Goal: Task Accomplishment & Management: Manage account settings

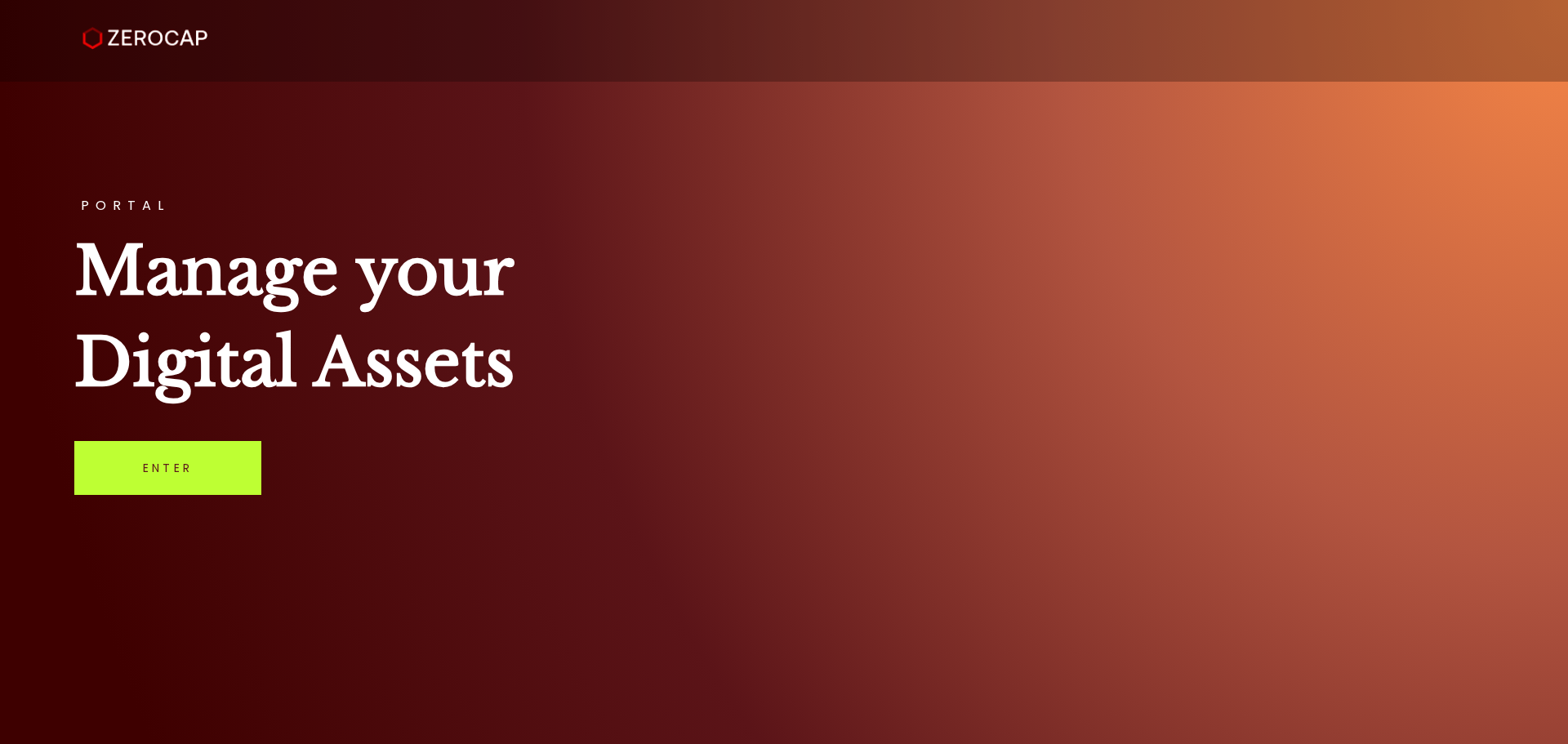
drag, startPoint x: 215, startPoint y: 414, endPoint x: 189, endPoint y: 442, distance: 38.2
click at [191, 439] on div "PORTAL Manage your Digital Assets Enter" at bounding box center [784, 372] width 1568 height 744
click at [190, 462] on link "Enter" at bounding box center [168, 467] width 187 height 54
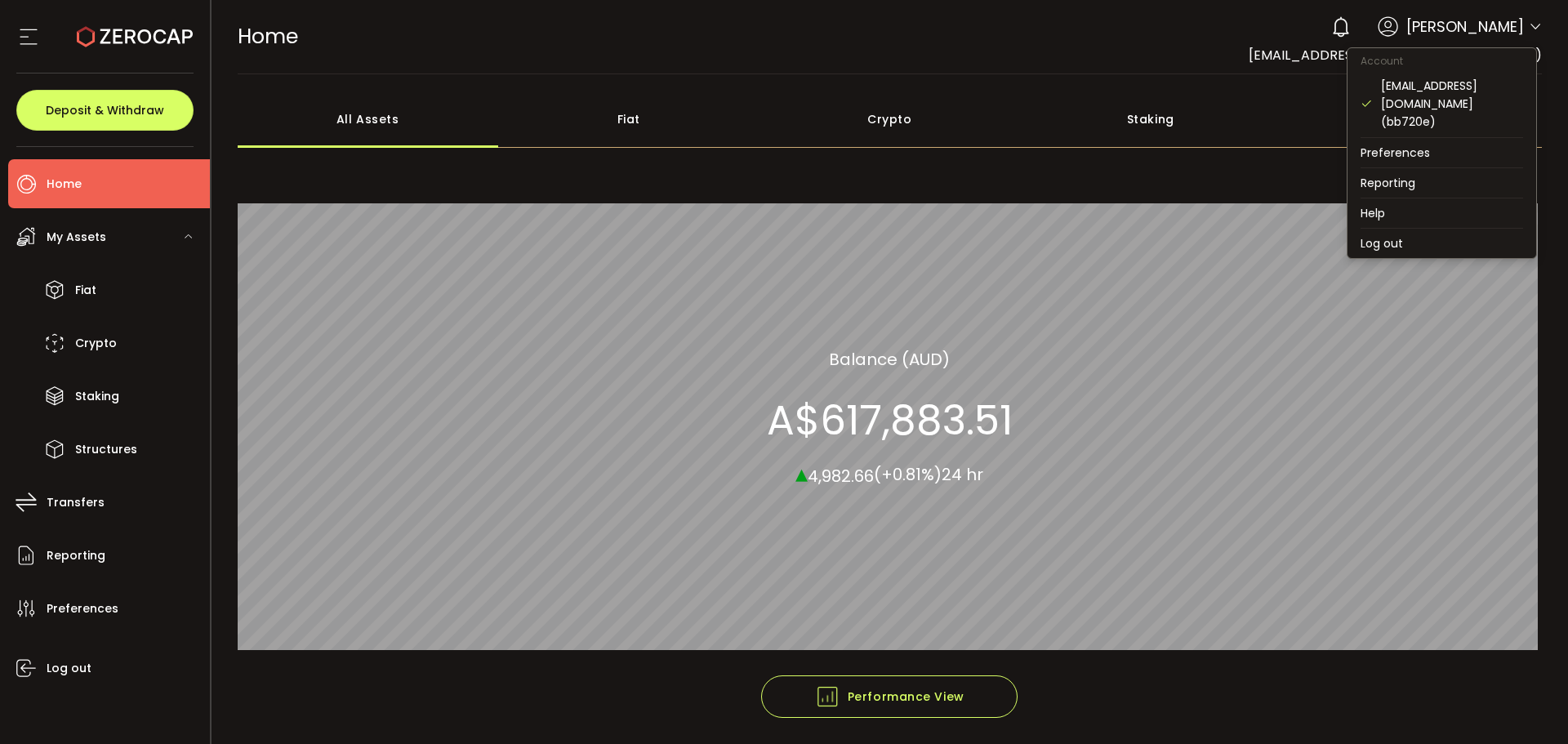
click at [1528, 25] on icon at bounding box center [1534, 26] width 13 height 13
click at [1421, 228] on li "Log out" at bounding box center [1442, 243] width 188 height 30
